Goal: Task Accomplishment & Management: Use online tool/utility

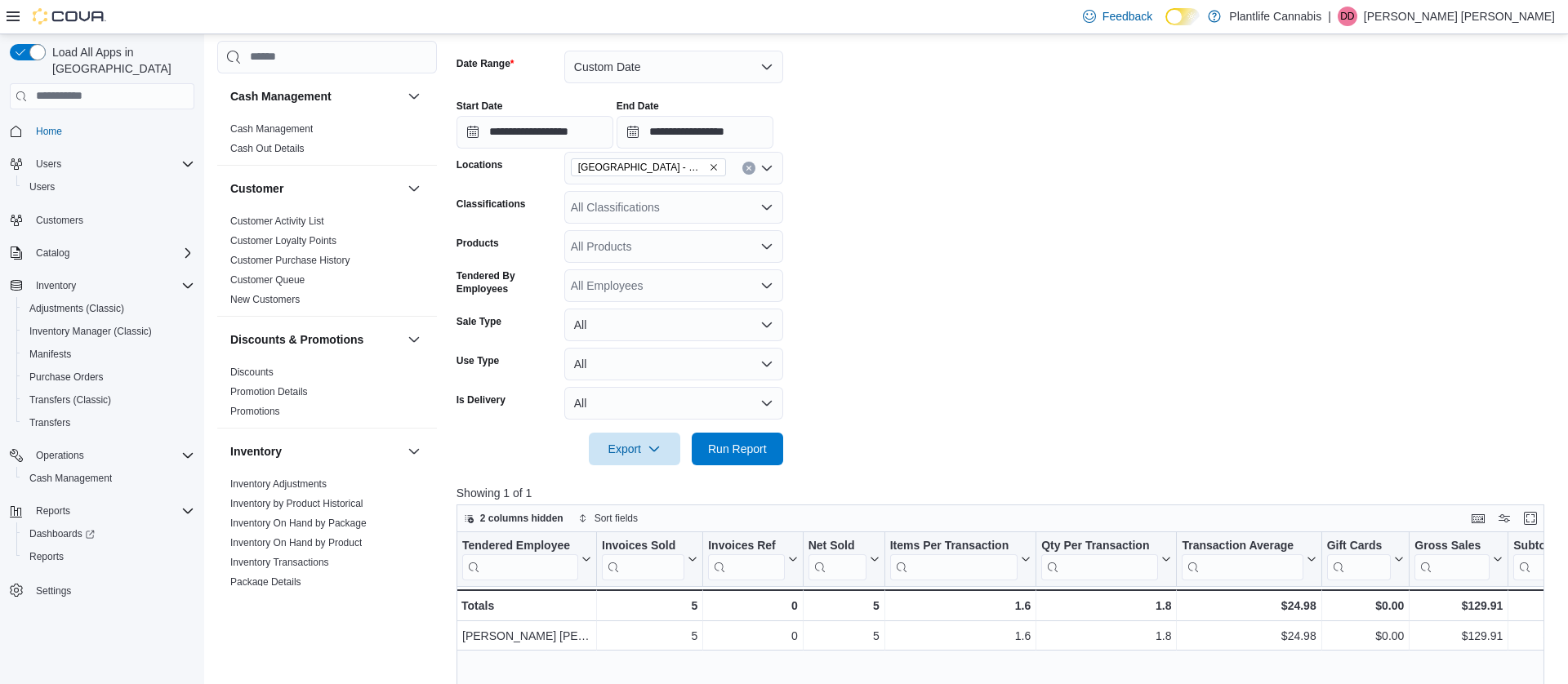
scroll to position [219, 0]
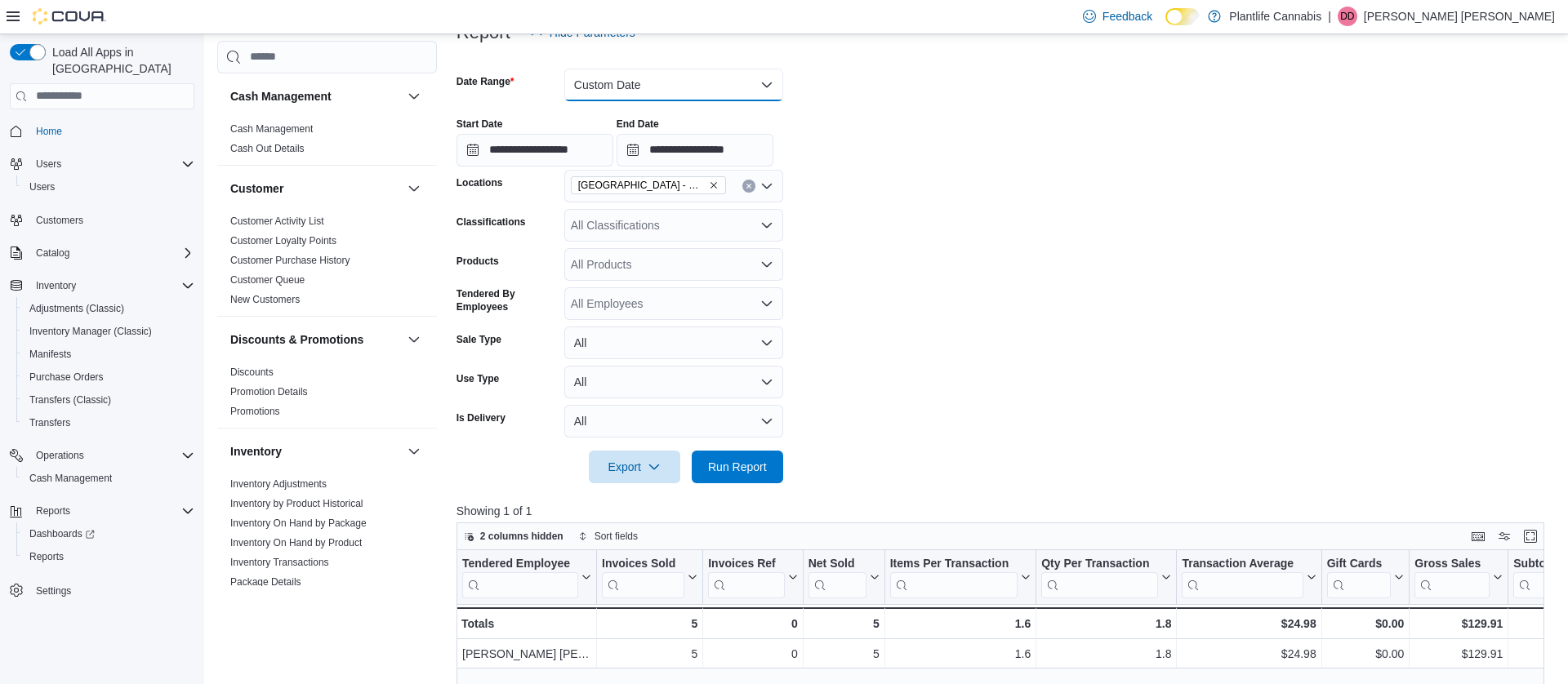
click at [608, 76] on button "Custom Date" at bounding box center [674, 85] width 219 height 33
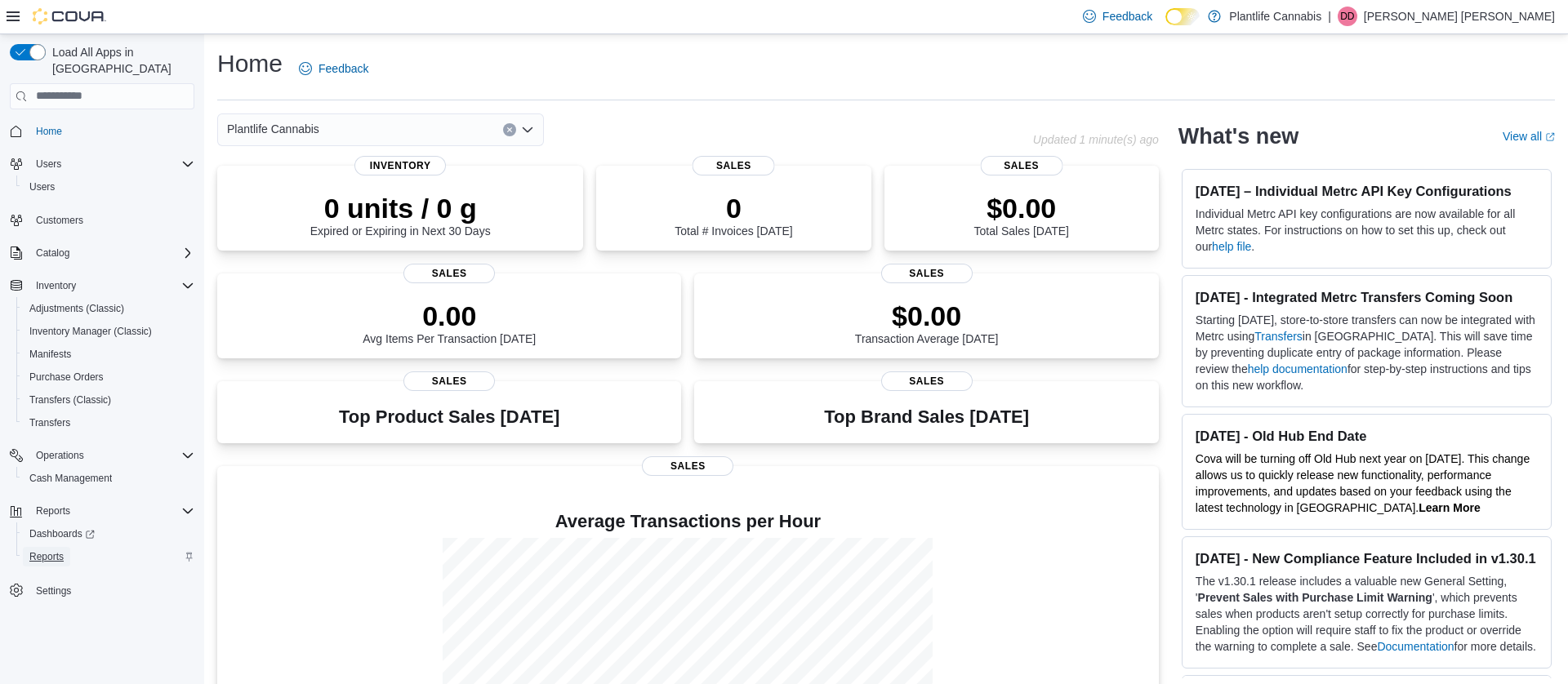
click at [46, 551] on span "Reports" at bounding box center [46, 557] width 34 height 13
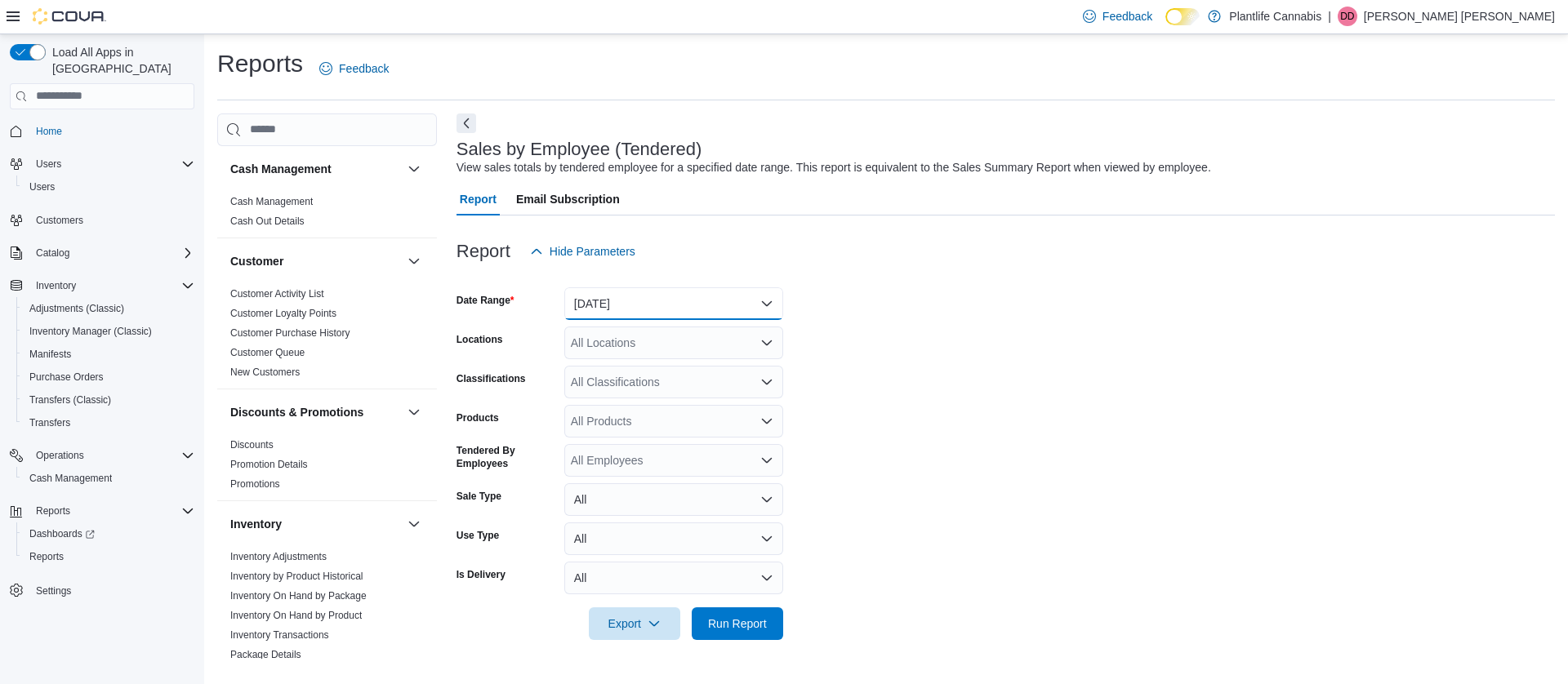
click at [668, 304] on button "[DATE]" at bounding box center [674, 304] width 219 height 33
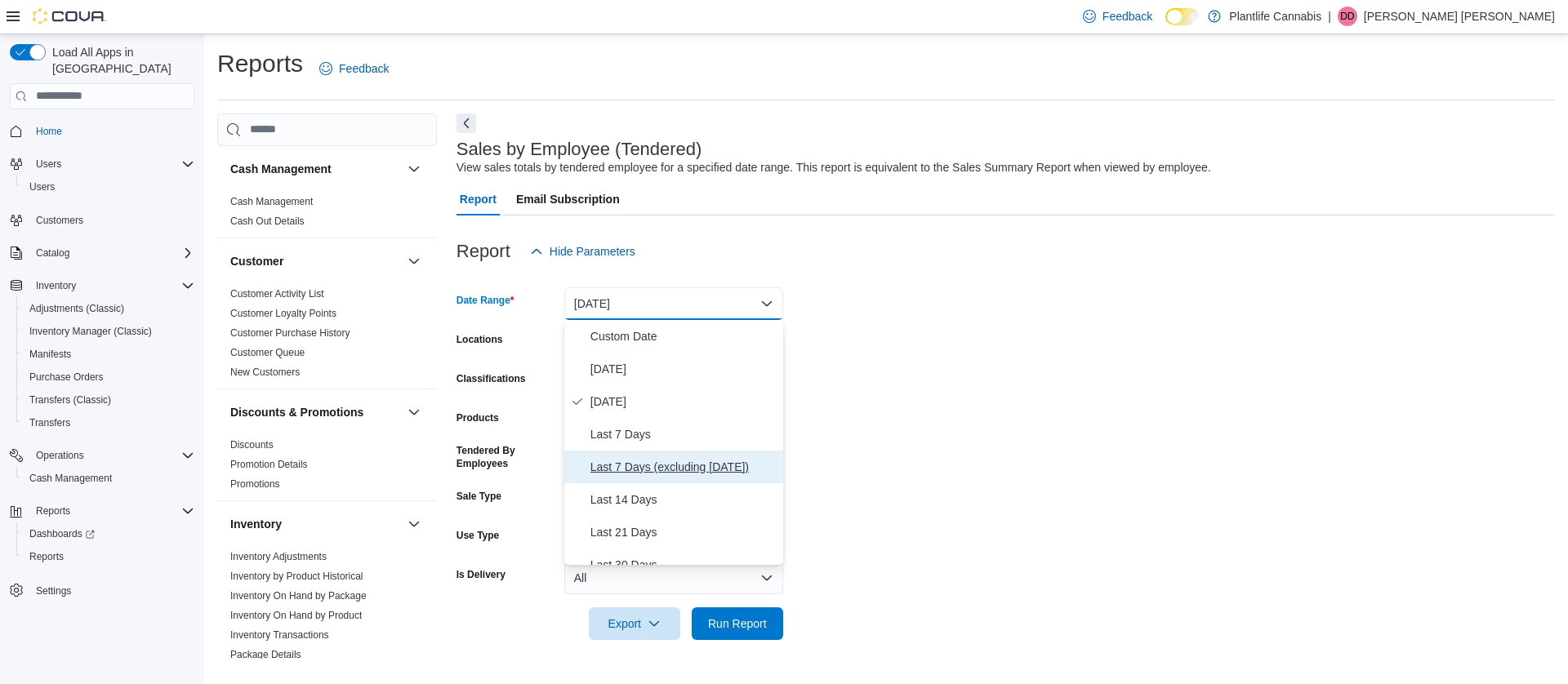
click at [680, 461] on span "Last 7 Days (excluding [DATE])" at bounding box center [683, 467] width 186 height 20
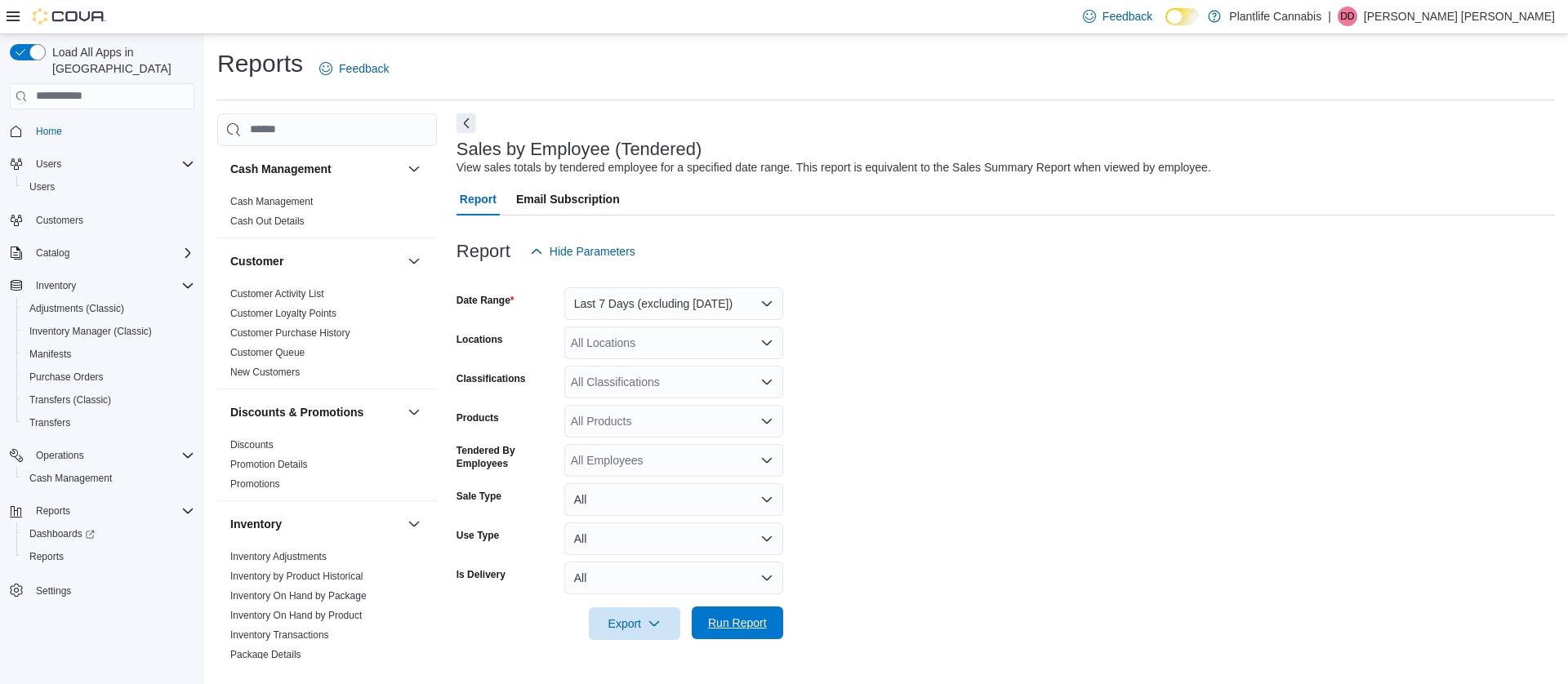
click at [759, 623] on span "Run Report" at bounding box center [738, 623] width 59 height 16
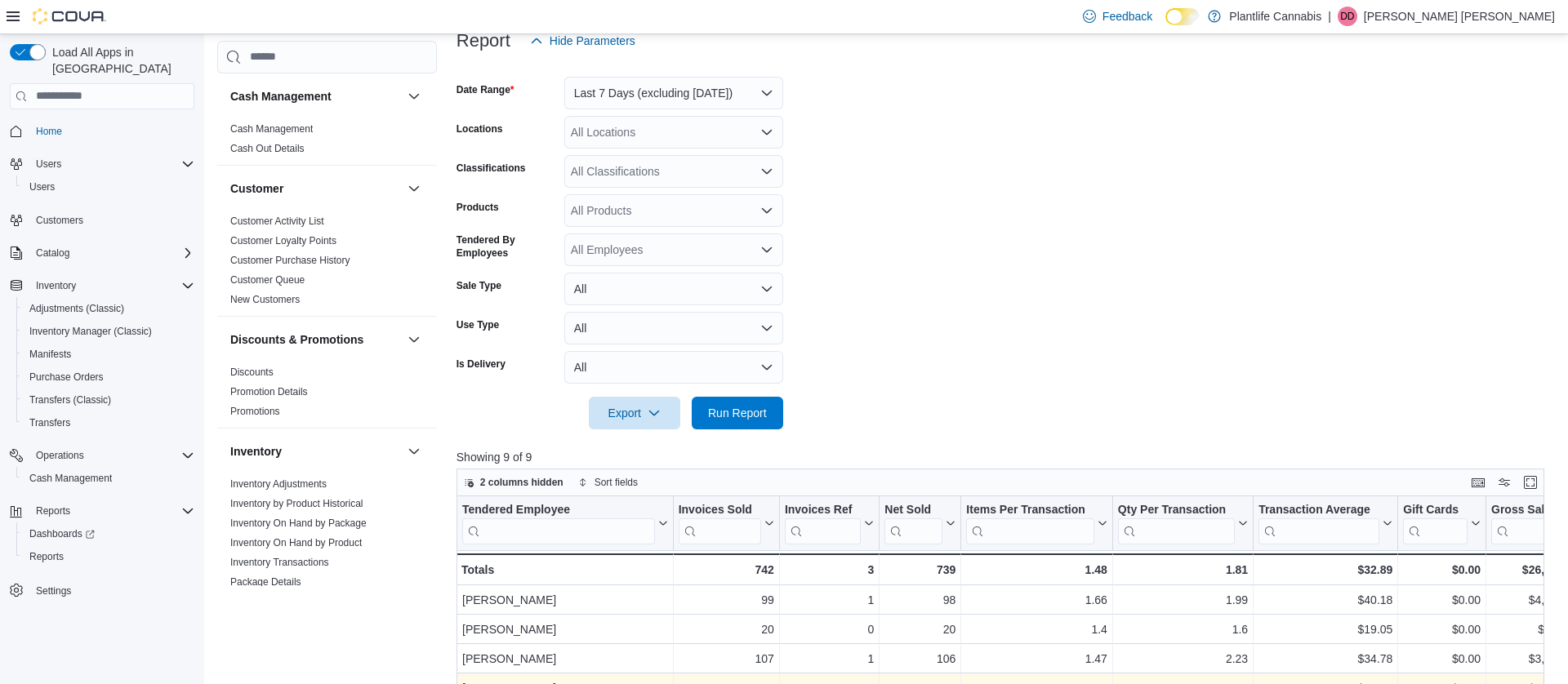
scroll to position [84, 0]
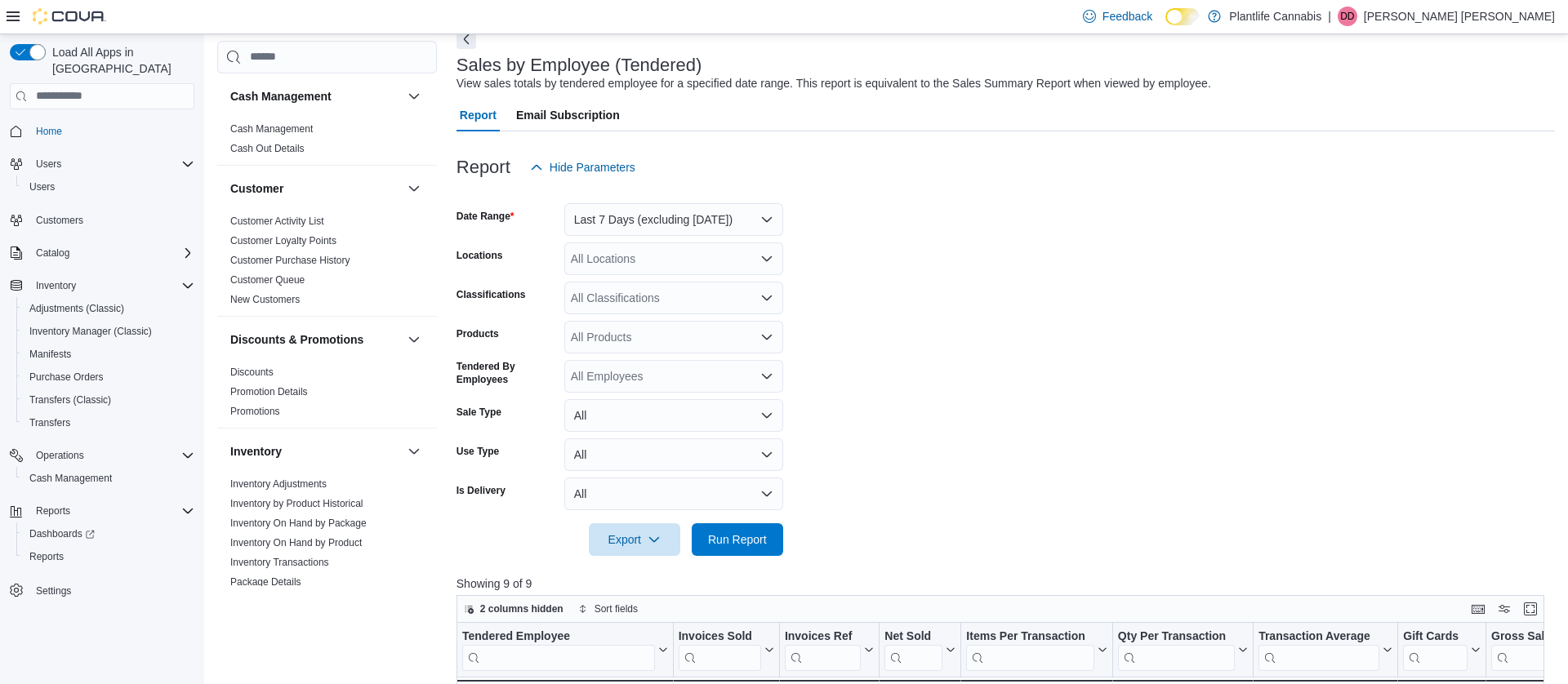
click at [628, 267] on div "All Locations" at bounding box center [674, 259] width 219 height 33
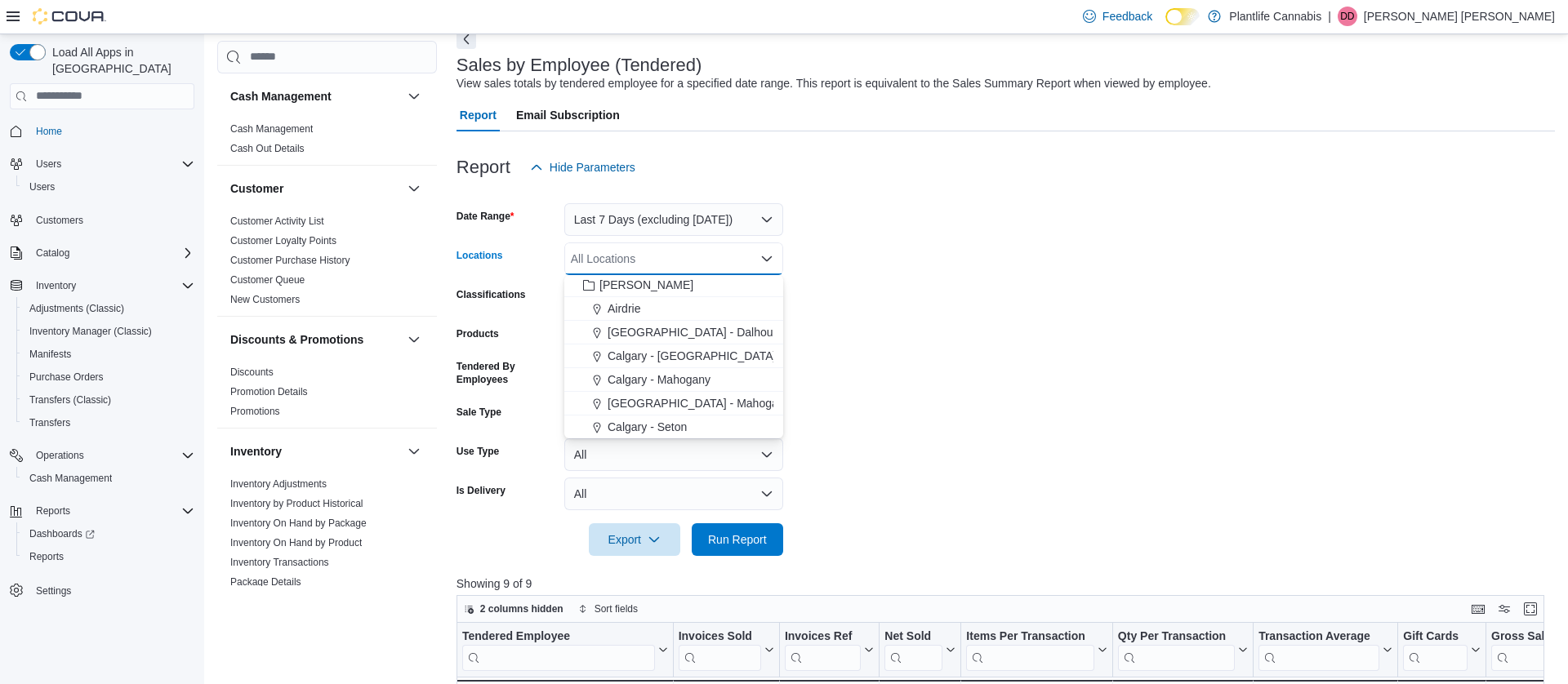
scroll to position [811, 0]
click at [664, 309] on span "[GEOGRAPHIC_DATA] - Dalhousie" at bounding box center [697, 304] width 180 height 16
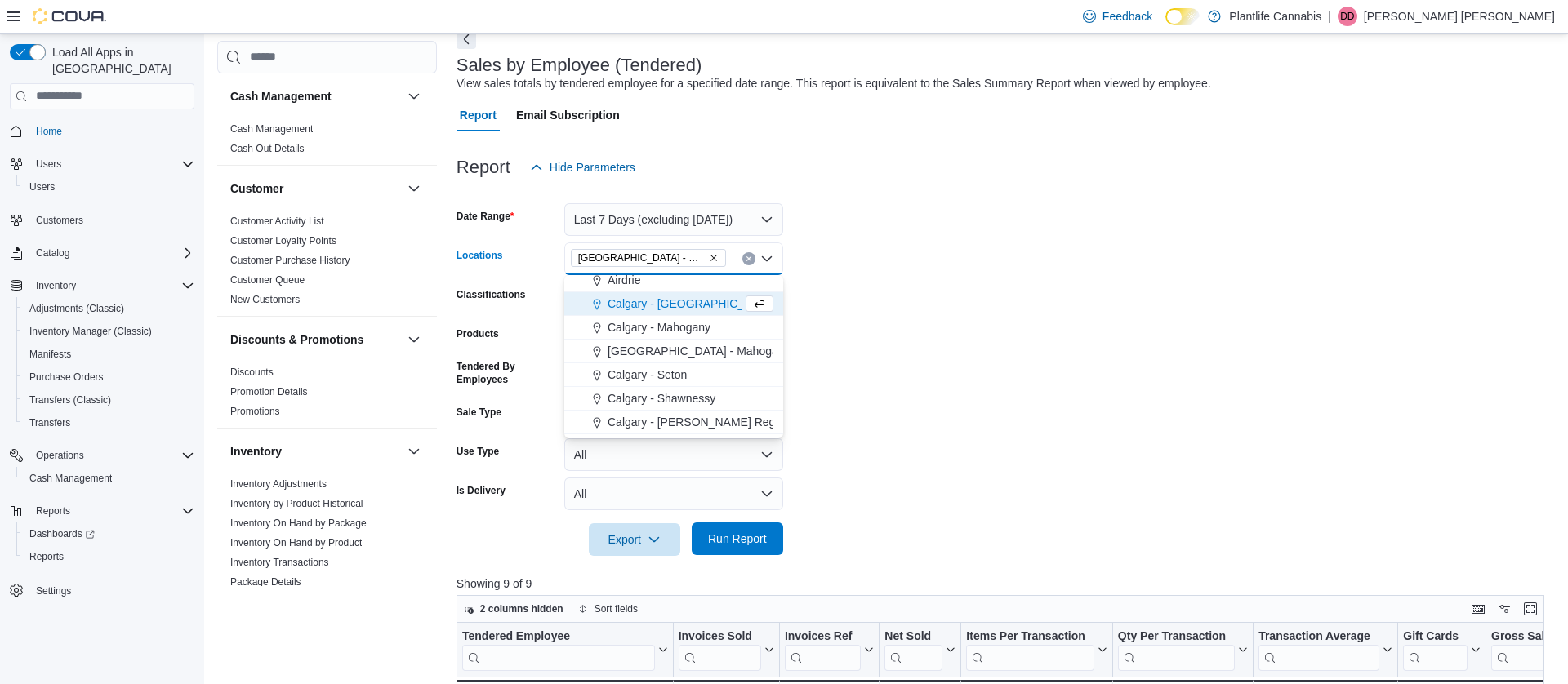
click at [732, 527] on span "Run Report" at bounding box center [738, 539] width 72 height 33
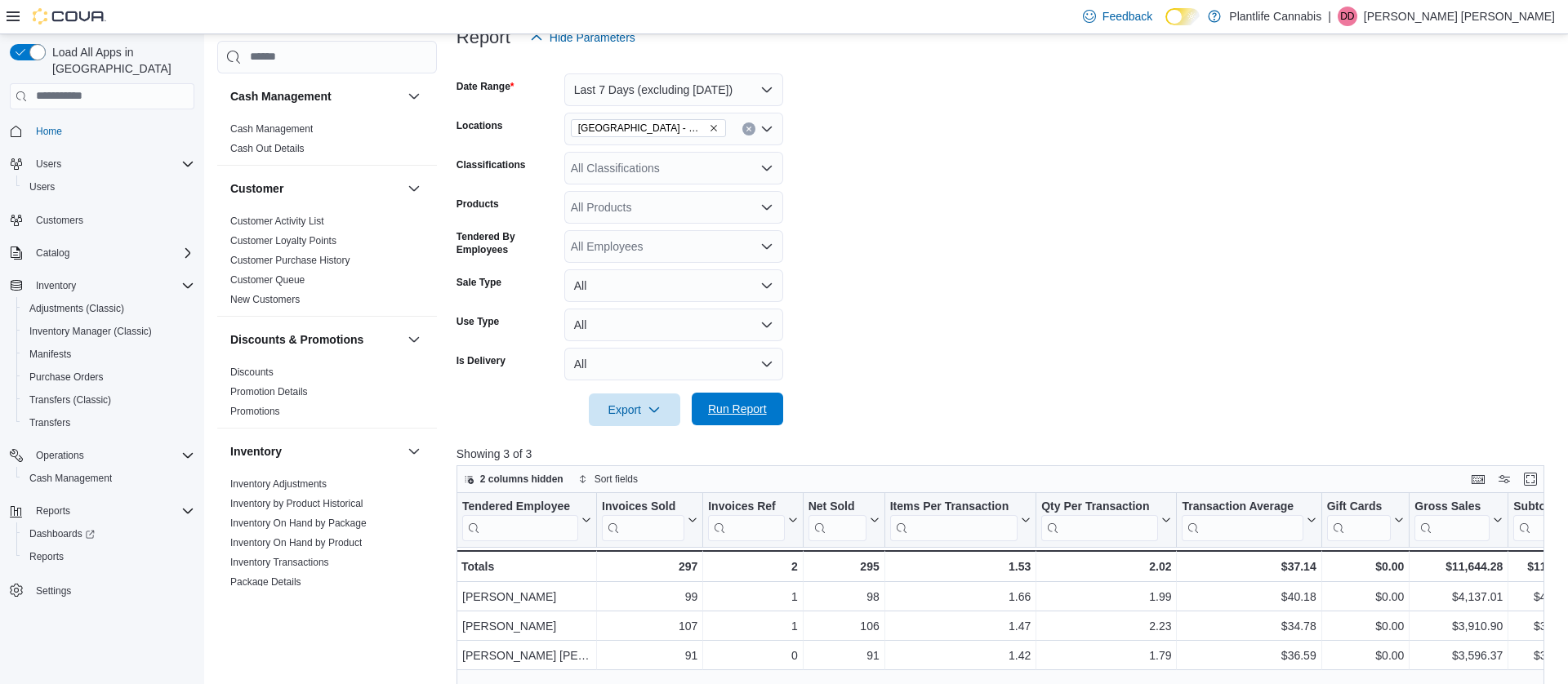
scroll to position [224, 0]
